Goal: Check status: Check status

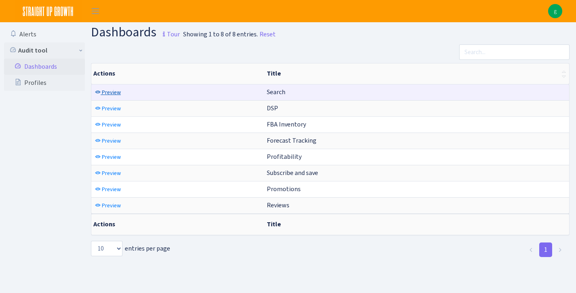
click at [112, 91] on span "Preview" at bounding box center [111, 93] width 19 height 8
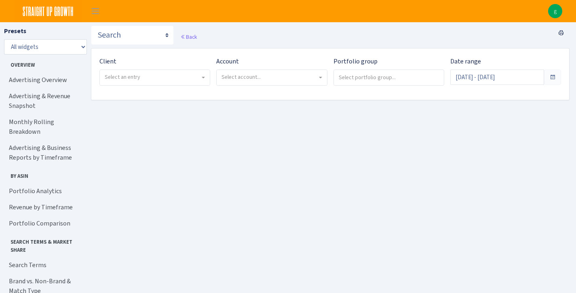
click at [155, 79] on span "Select an entry" at bounding box center [152, 77] width 95 height 8
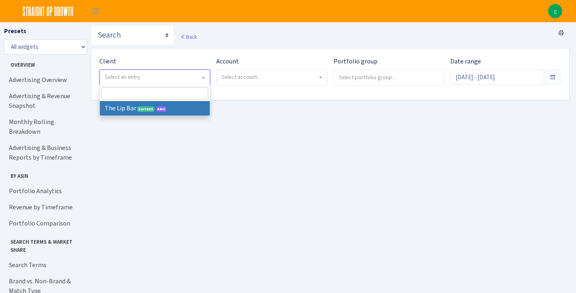
select select "387"
select select
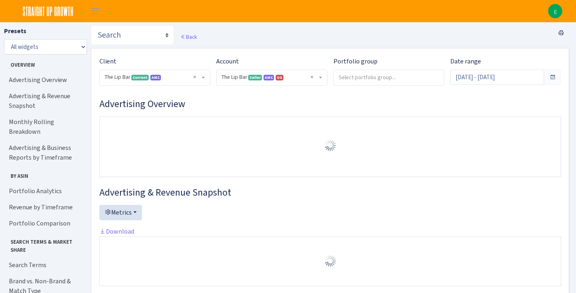
select select "2713864224225319"
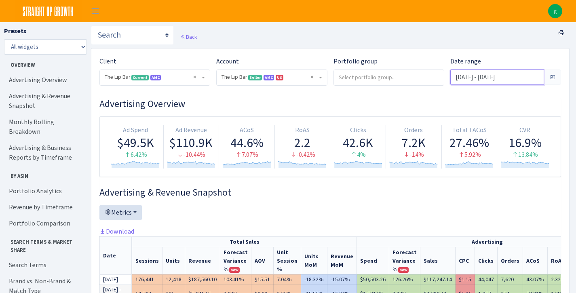
click at [504, 78] on input "[DATE] - [DATE]" at bounding box center [497, 77] width 94 height 15
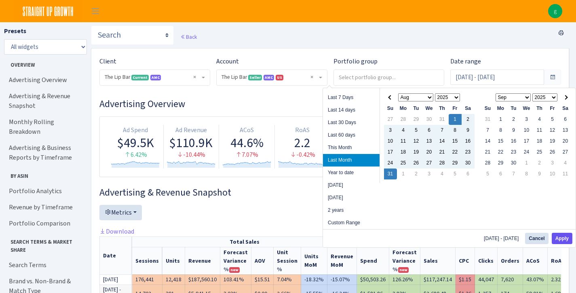
click at [567, 239] on button "Apply" at bounding box center [562, 238] width 21 height 11
type input "[DATE] - [DATE]"
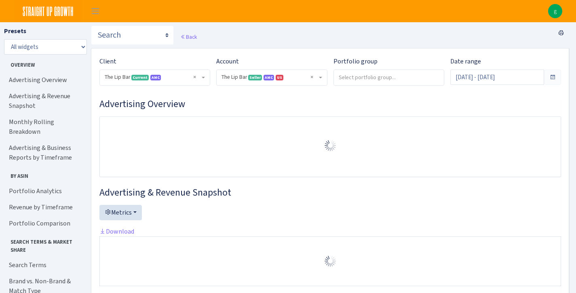
select select "2713864224225319"
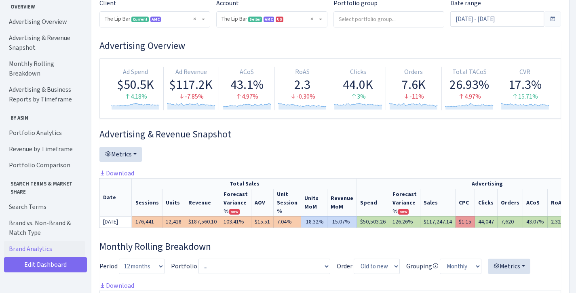
scroll to position [70, 0]
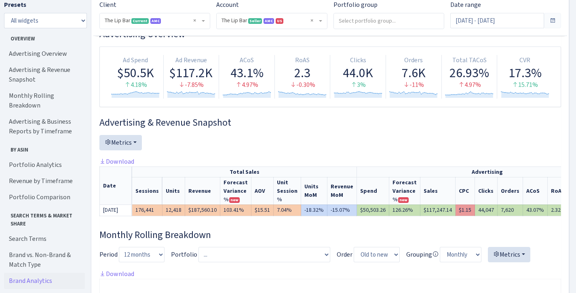
click at [233, 199] on span "new" at bounding box center [234, 200] width 11 height 6
click at [233, 191] on th "Forecast Variance % new" at bounding box center [235, 190] width 31 height 27
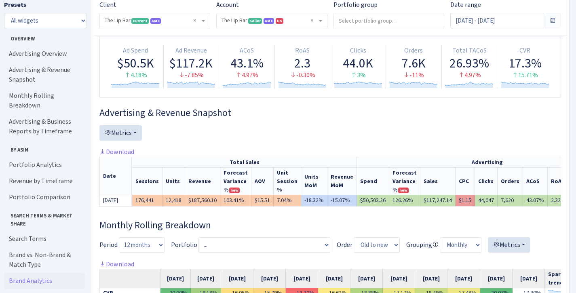
scroll to position [80, 0]
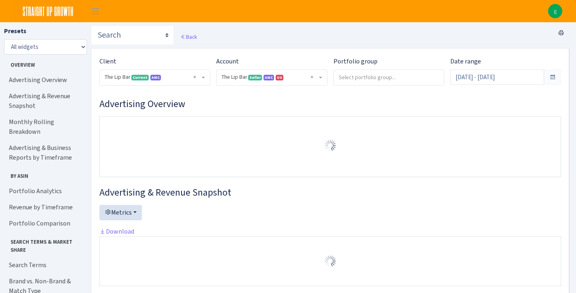
select select "2713864224225319"
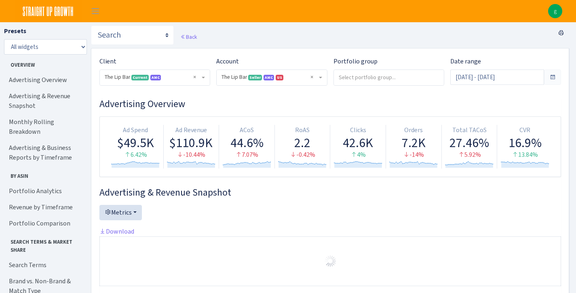
click at [553, 74] on span at bounding box center [552, 77] width 6 height 6
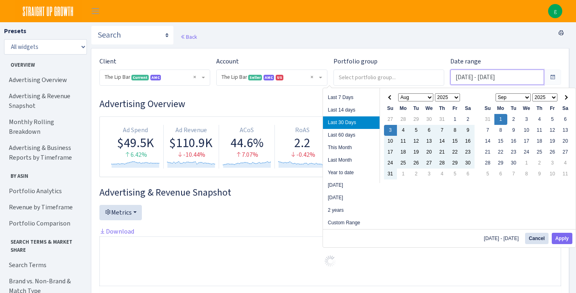
click at [525, 76] on input "Aug 3, 2025 - Sep 1, 2025" at bounding box center [497, 77] width 94 height 15
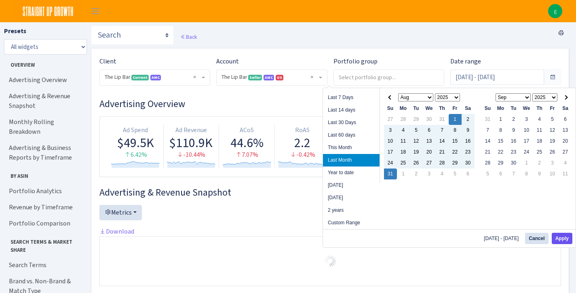
click at [560, 237] on button "Apply" at bounding box center [562, 238] width 21 height 11
type input "[DATE] - [DATE]"
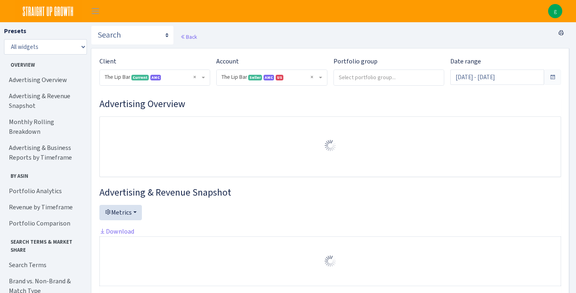
select select "2713864224225319"
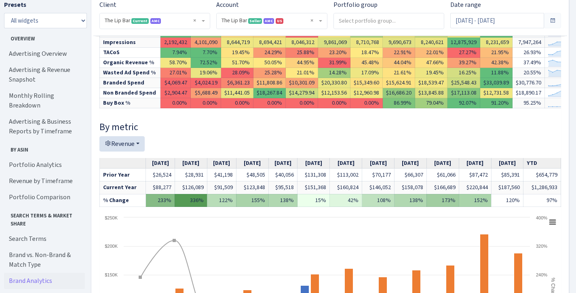
scroll to position [225, 0]
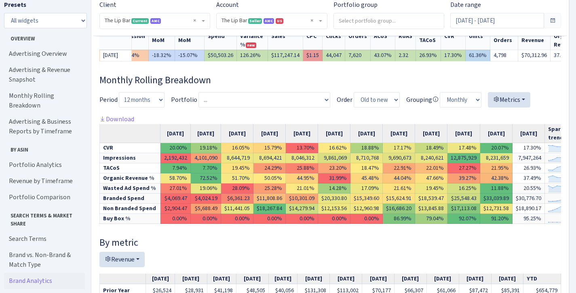
click at [555, 21] on span at bounding box center [552, 20] width 6 height 6
click at [552, 20] on span at bounding box center [552, 20] width 6 height 6
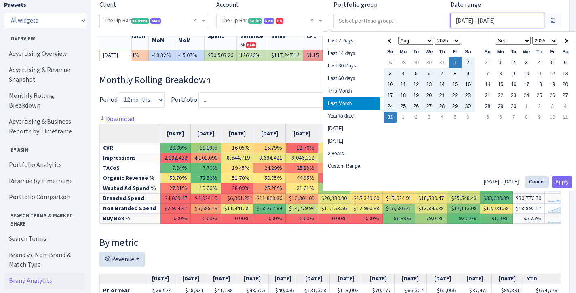
click at [532, 19] on input "[DATE] - [DATE]" at bounding box center [497, 20] width 94 height 15
click at [566, 182] on button "Apply" at bounding box center [562, 181] width 21 height 11
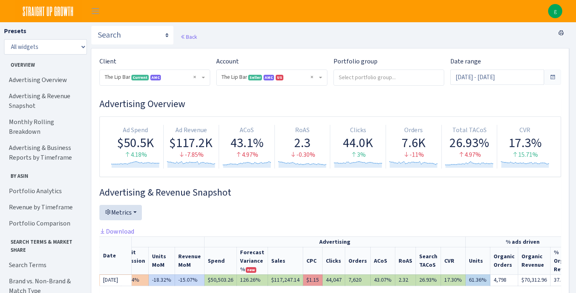
scroll to position [0, 0]
click at [526, 155] on div "15.71%" at bounding box center [524, 154] width 49 height 9
click at [526, 142] on div "17.3%" at bounding box center [524, 142] width 49 height 15
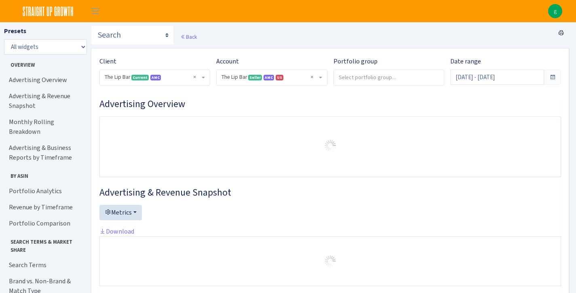
select select "2713864224225319"
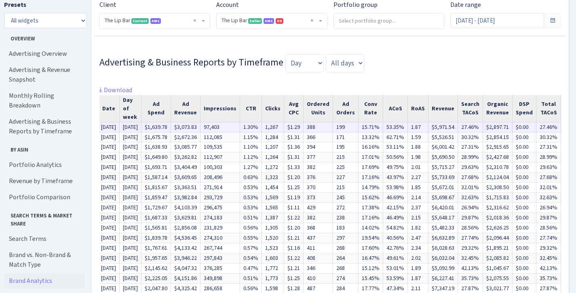
scroll to position [0, 14]
